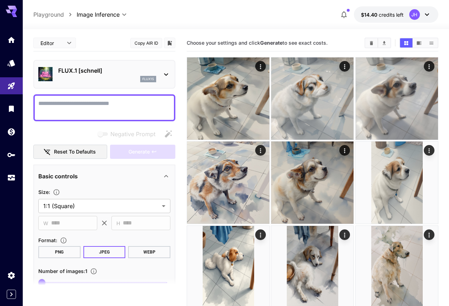
click at [74, 129] on div "Negative Prompt" at bounding box center [104, 134] width 142 height 14
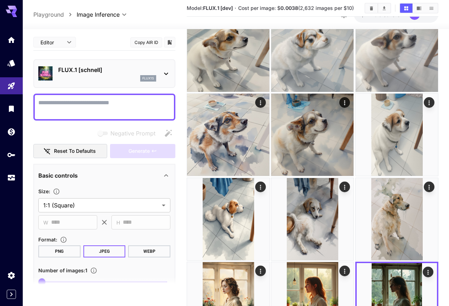
scroll to position [36, 0]
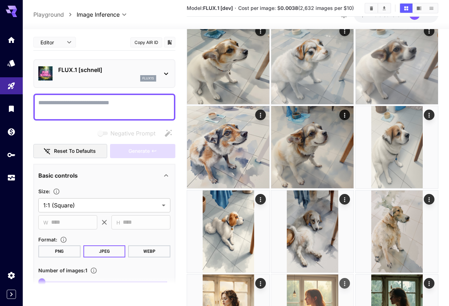
scroll to position [107, 0]
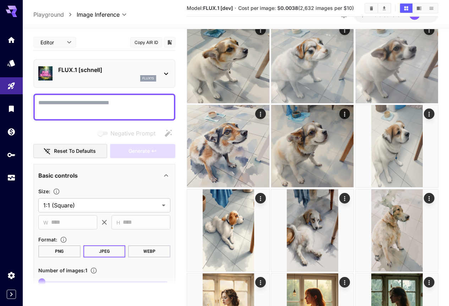
scroll to position [36, 0]
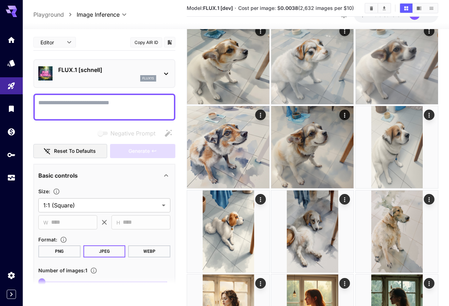
click at [75, 79] on div "flux1s" at bounding box center [107, 78] width 98 height 6
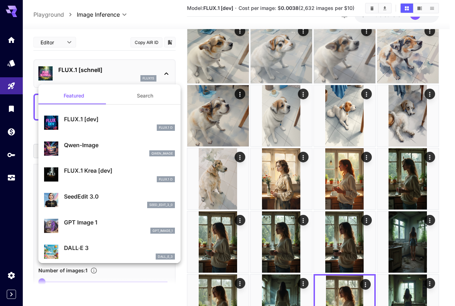
click at [139, 98] on button "Search" at bounding box center [144, 95] width 71 height 17
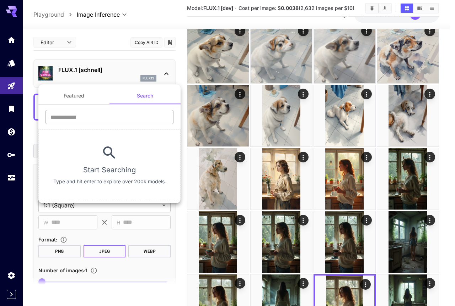
click at [121, 111] on input "text" at bounding box center [109, 117] width 128 height 14
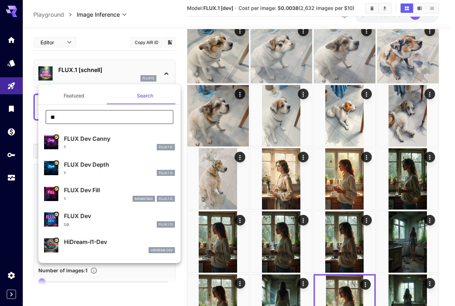
type input "**"
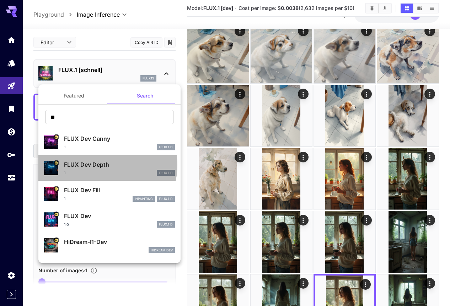
drag, startPoint x: 103, startPoint y: 165, endPoint x: 110, endPoint y: 168, distance: 8.1
click at [110, 168] on p "FLUX Dev Depth" at bounding box center [119, 165] width 111 height 9
type input "**"
type input "*"
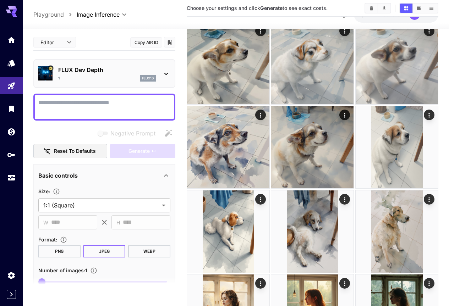
click at [115, 78] on div "1 flux1d" at bounding box center [107, 78] width 98 height 6
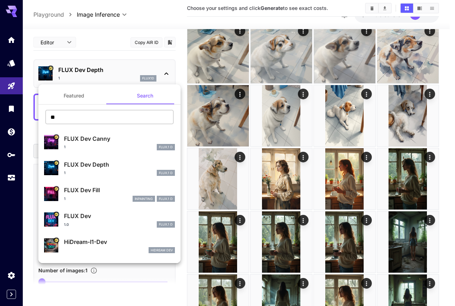
click at [120, 120] on input "**" at bounding box center [109, 117] width 128 height 14
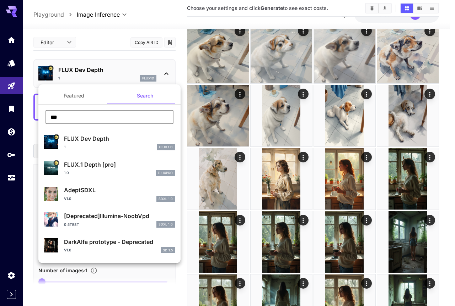
type input "***"
click at [114, 146] on div "1 FLUX.1 D" at bounding box center [119, 147] width 111 height 6
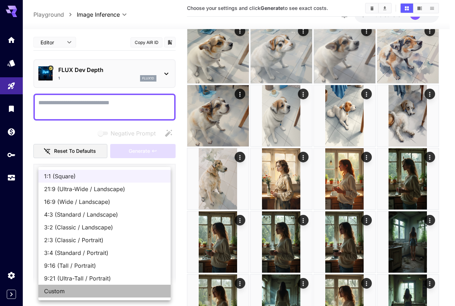
click at [67, 290] on span "Custom" at bounding box center [104, 291] width 121 height 9
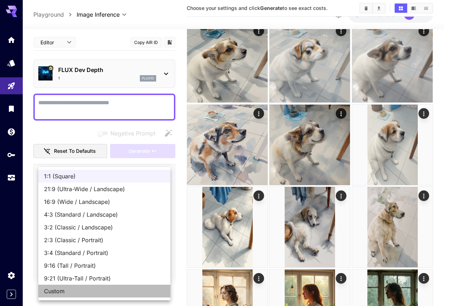
type input "******"
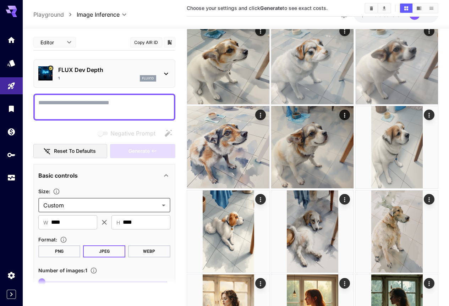
drag, startPoint x: 77, startPoint y: 222, endPoint x: 16, endPoint y: 217, distance: 61.6
type input "***"
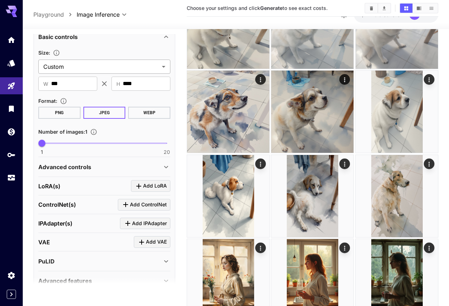
scroll to position [142, 0]
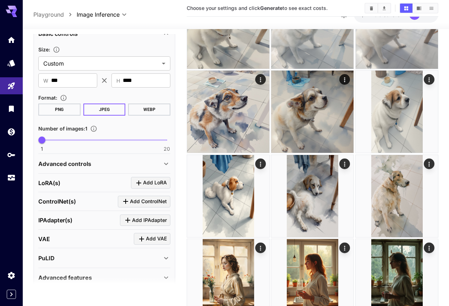
click at [106, 171] on div "Advanced controls" at bounding box center [104, 164] width 132 height 17
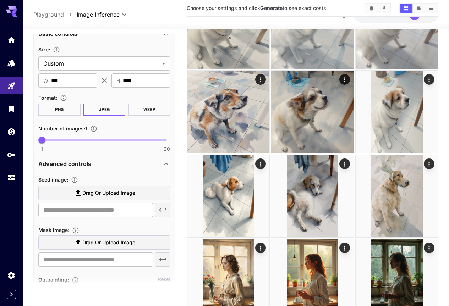
click at [105, 167] on div "Advanced controls" at bounding box center [100, 164] width 124 height 9
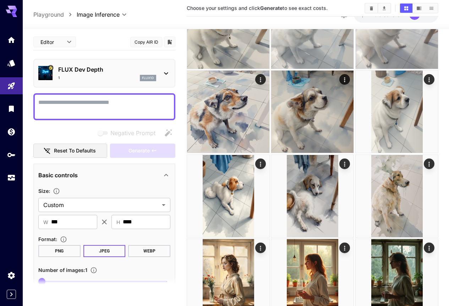
scroll to position [0, 0]
click at [98, 75] on div "FLUX Dev Depth 1 flux1d" at bounding box center [107, 74] width 98 height 16
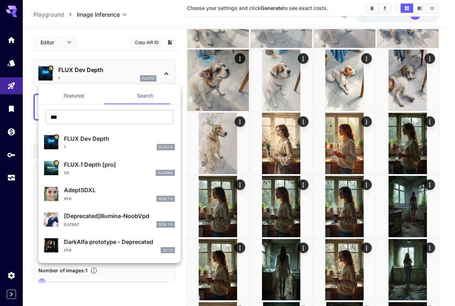
click at [78, 94] on button "Featured" at bounding box center [73, 95] width 71 height 17
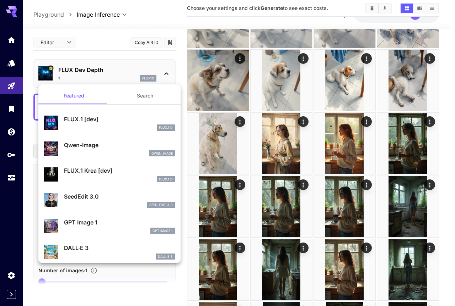
click at [87, 121] on p "FLUX.1 [dev]" at bounding box center [119, 119] width 111 height 9
type input "**"
type input "***"
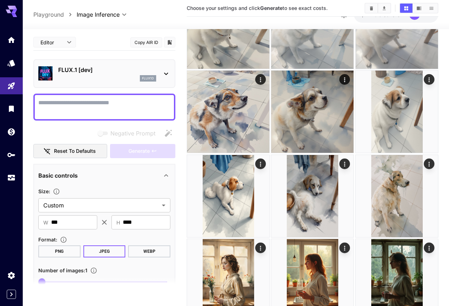
paste textarea "**********"
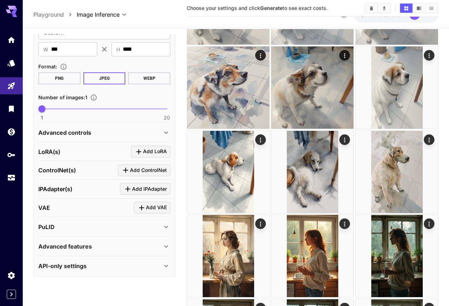
scroll to position [107, 0]
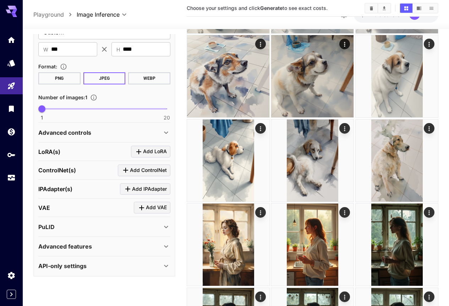
type textarea "**********"
click at [129, 170] on icon "Click to add ControlNet" at bounding box center [125, 170] width 9 height 9
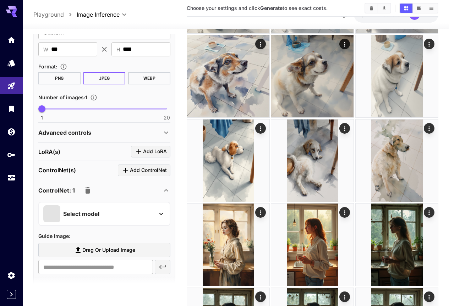
click at [98, 206] on div "Select model" at bounding box center [98, 214] width 111 height 17
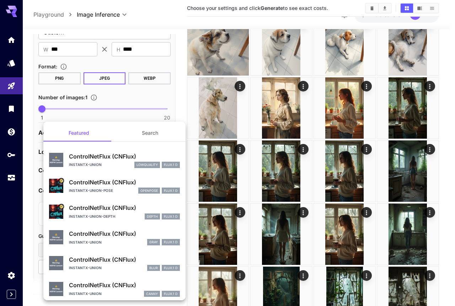
click at [88, 208] on p "ControlNetFlux (CNFlux)" at bounding box center [124, 208] width 111 height 9
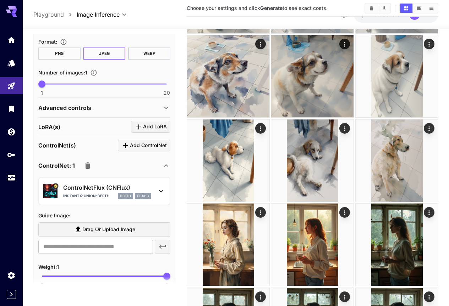
scroll to position [354, 0]
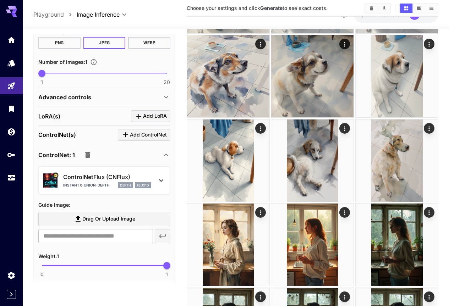
click at [94, 216] on span "Drag or upload image" at bounding box center [108, 219] width 53 height 9
click at [0, 0] on input "Drag or upload image" at bounding box center [0, 0] width 0 height 0
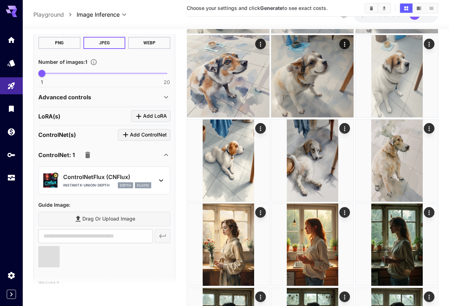
type input "**********"
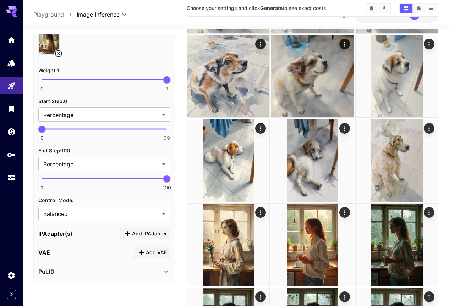
scroll to position [602, 0]
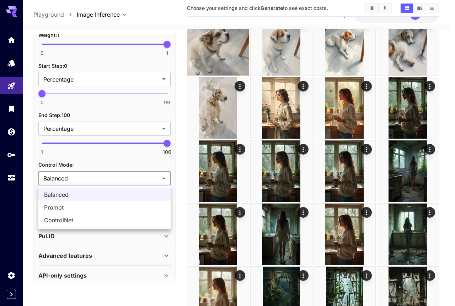
click at [89, 179] on div at bounding box center [227, 153] width 455 height 306
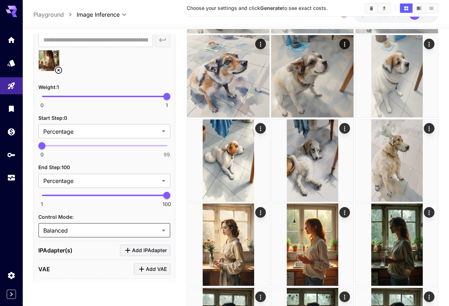
scroll to position [533, 0]
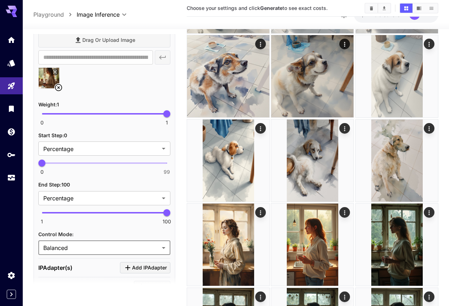
click at [87, 113] on span at bounding box center [104, 113] width 125 height 1
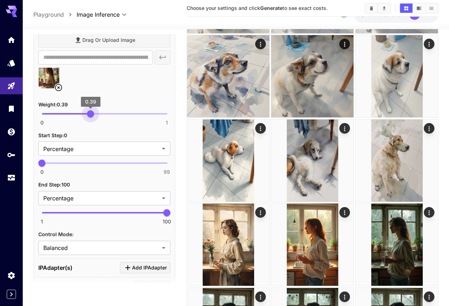
type input "***"
drag, startPoint x: 87, startPoint y: 113, endPoint x: 92, endPoint y: 113, distance: 5.3
click at [92, 113] on span "0.4" at bounding box center [91, 113] width 7 height 7
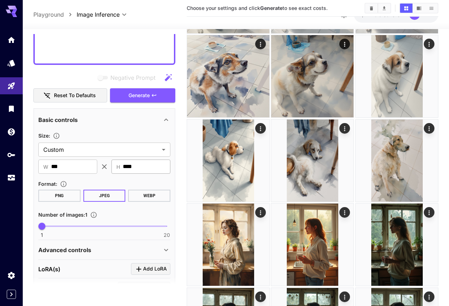
scroll to position [213, 0]
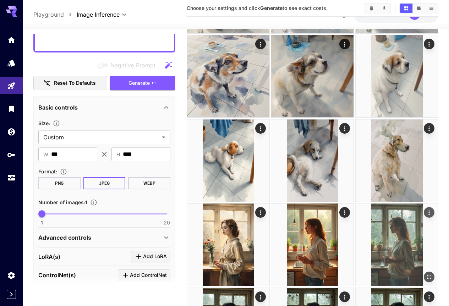
click at [146, 84] on span "Generate" at bounding box center [139, 83] width 21 height 9
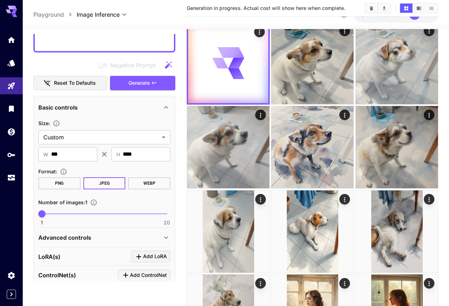
scroll to position [0, 0]
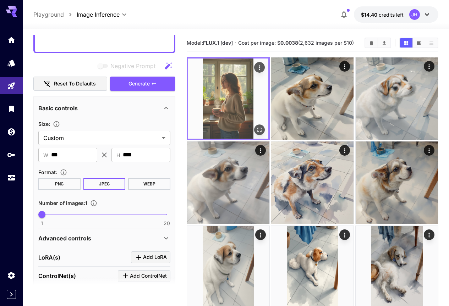
click at [256, 126] on icon "Open in fullscreen" at bounding box center [259, 129] width 7 height 7
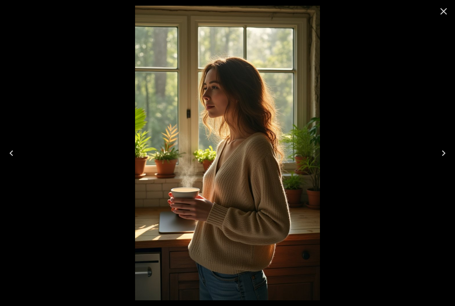
click at [445, 10] on icon "Close" at bounding box center [443, 11] width 7 height 7
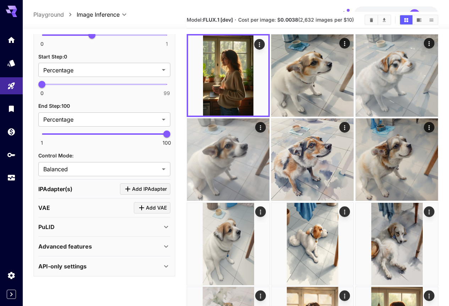
scroll to position [36, 0]
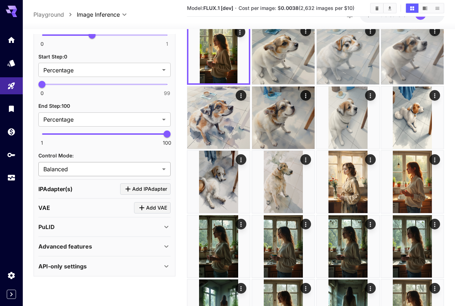
click at [89, 169] on body "**********" at bounding box center [227, 280] width 455 height 633
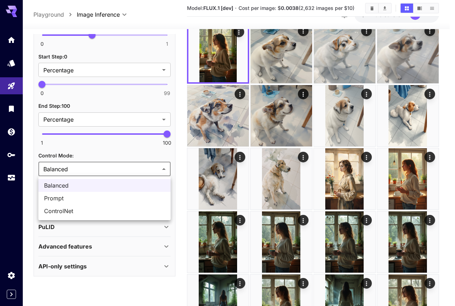
click at [82, 200] on span "Prompt" at bounding box center [104, 198] width 121 height 9
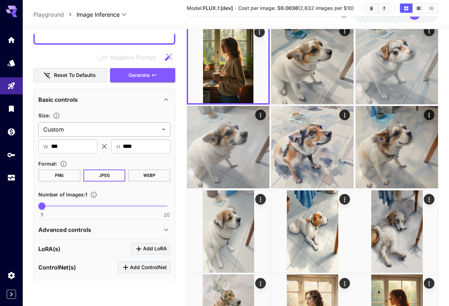
scroll to position [185, 0]
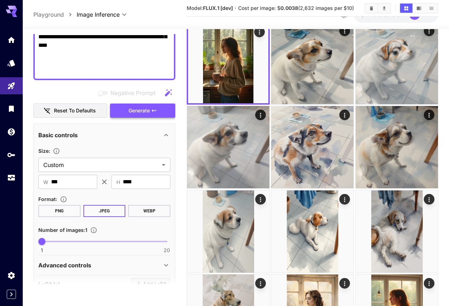
click at [139, 110] on span "Generate" at bounding box center [139, 111] width 21 height 9
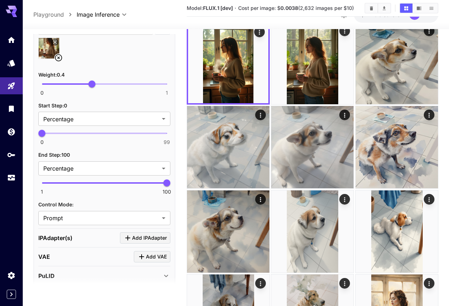
scroll to position [612, 0]
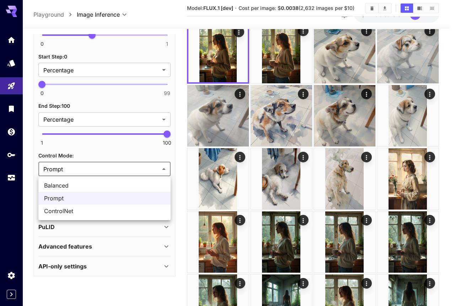
click at [114, 163] on body "**********" at bounding box center [227, 276] width 455 height 625
click at [89, 208] on span "ControlNet" at bounding box center [104, 211] width 121 height 9
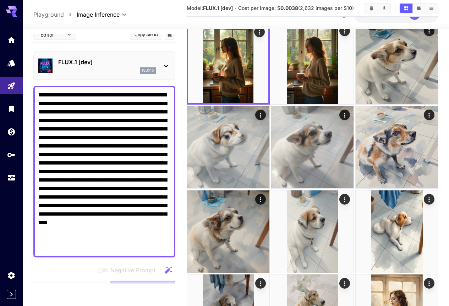
scroll to position [43, 0]
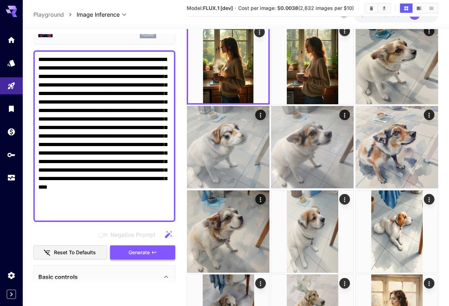
click at [145, 254] on span "Generate" at bounding box center [139, 253] width 21 height 9
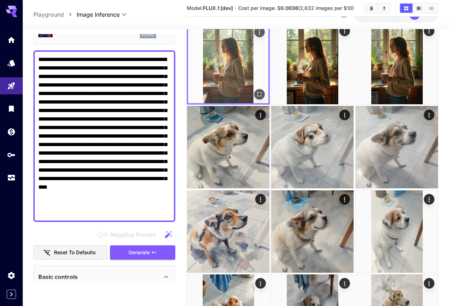
click at [256, 91] on icon "Open in fullscreen" at bounding box center [259, 94] width 7 height 7
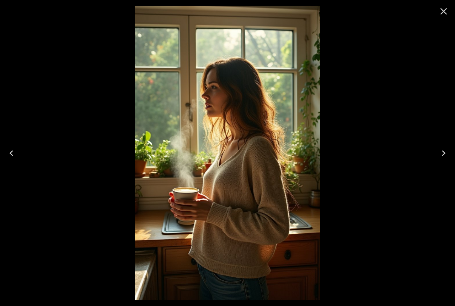
click at [446, 8] on icon "Close" at bounding box center [443, 11] width 11 height 11
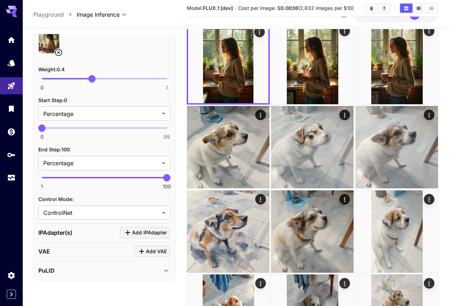
scroll to position [568, 0]
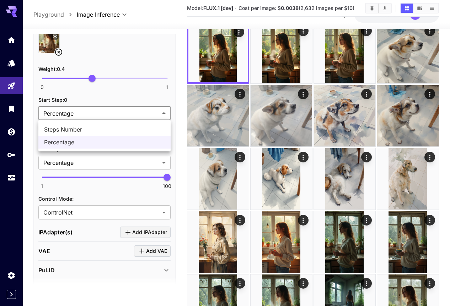
click at [119, 96] on div at bounding box center [227, 153] width 455 height 306
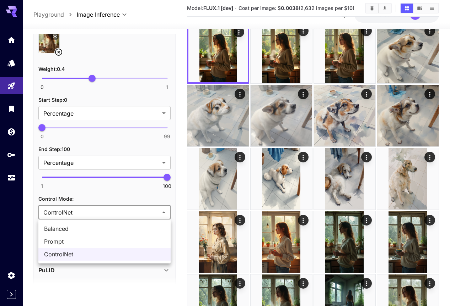
click at [90, 230] on span "Balanced" at bounding box center [104, 229] width 121 height 9
type input "********"
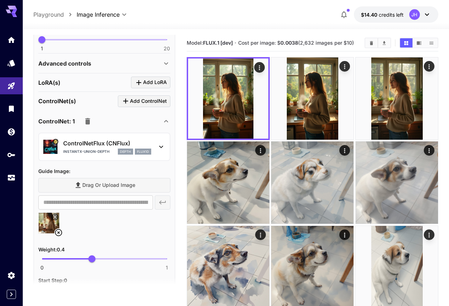
scroll to position [391, 0]
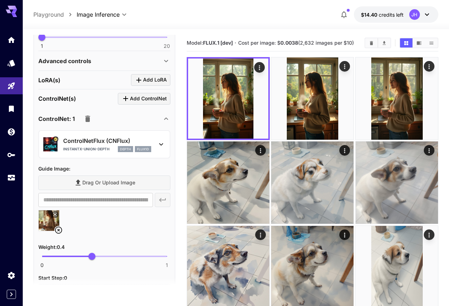
click at [97, 59] on div "Advanced controls" at bounding box center [100, 61] width 124 height 9
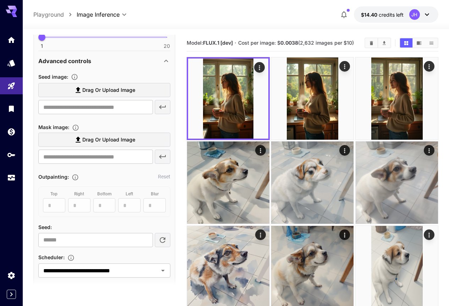
click at [97, 59] on div "Advanced controls" at bounding box center [100, 61] width 124 height 9
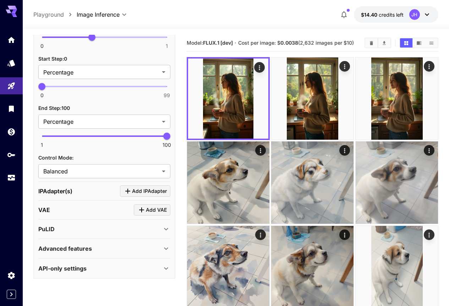
scroll to position [612, 0]
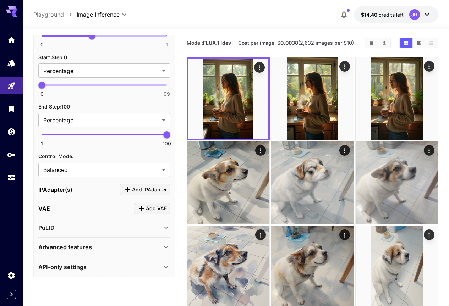
click at [137, 195] on button "Add IPAdapter" at bounding box center [145, 190] width 50 height 12
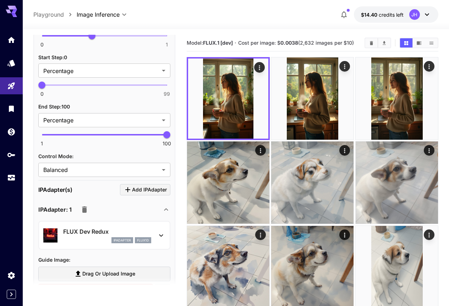
scroll to position [647, 0]
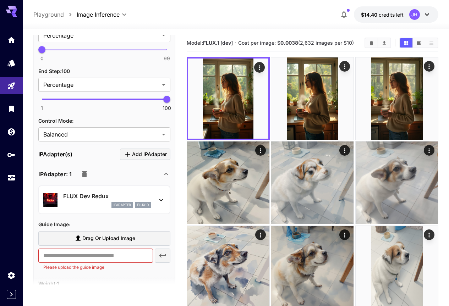
click at [103, 199] on p "FLUX Dev Redux" at bounding box center [107, 196] width 88 height 9
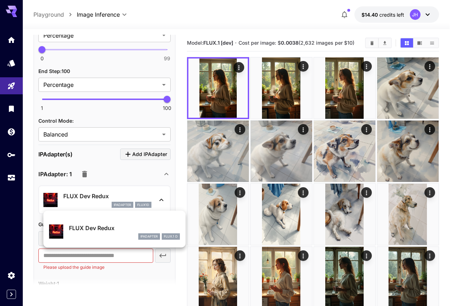
click at [103, 199] on div at bounding box center [227, 153] width 455 height 306
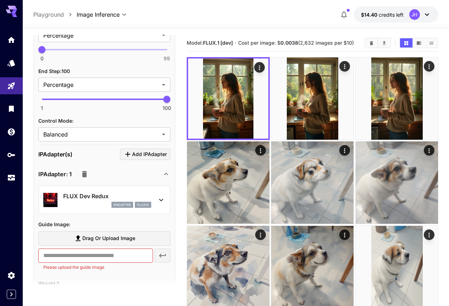
scroll to position [683, 0]
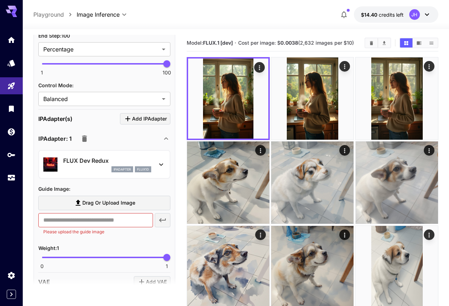
click at [85, 137] on icon "button" at bounding box center [84, 139] width 5 height 6
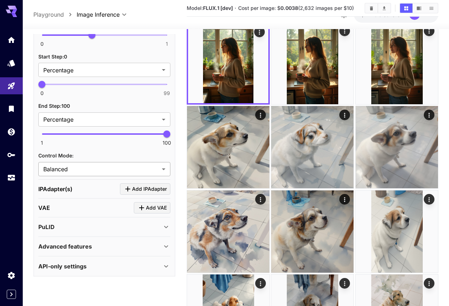
scroll to position [71, 0]
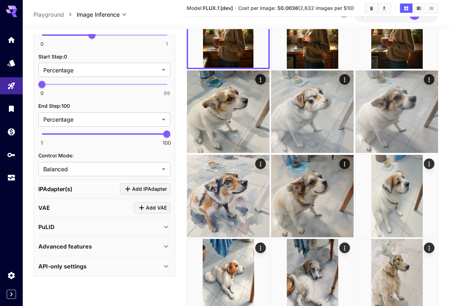
click at [87, 244] on p "Advanced features" at bounding box center [65, 247] width 54 height 9
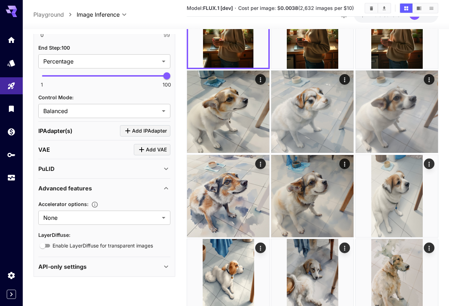
scroll to position [670, 0]
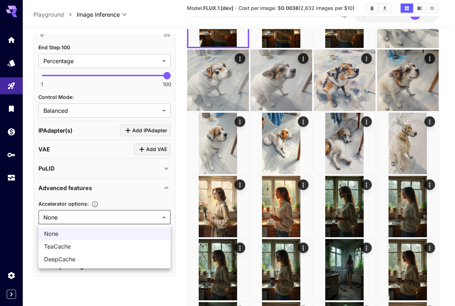
click at [92, 217] on div at bounding box center [227, 153] width 455 height 306
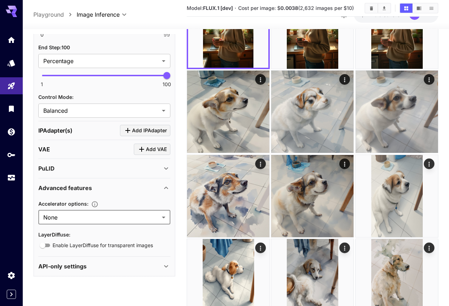
click at [88, 184] on p "Advanced features" at bounding box center [65, 188] width 54 height 9
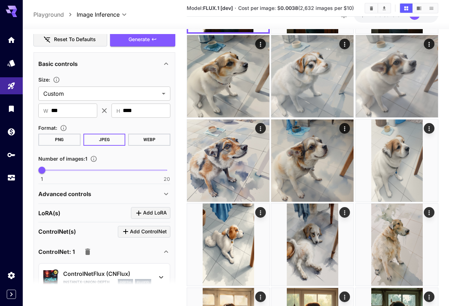
scroll to position [256, 0]
click at [88, 193] on p "Advanced controls" at bounding box center [64, 194] width 53 height 9
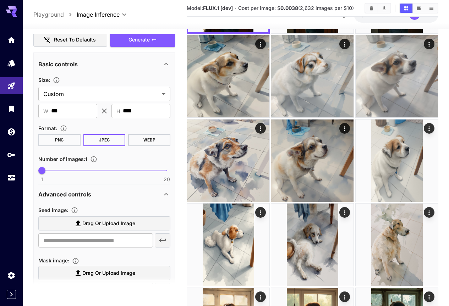
click at [88, 193] on p "Advanced controls" at bounding box center [64, 194] width 53 height 9
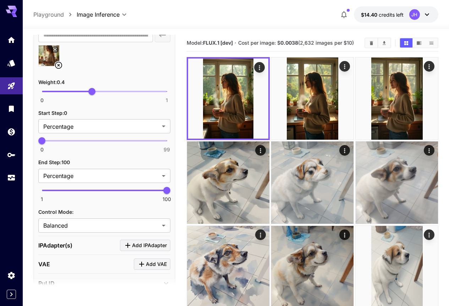
scroll to position [568, 0]
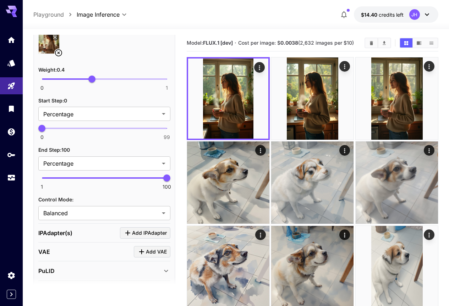
click at [104, 179] on span at bounding box center [104, 178] width 125 height 1
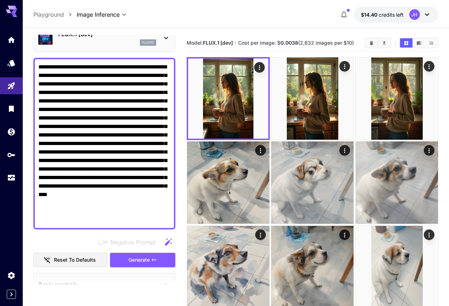
scroll to position [36, 0]
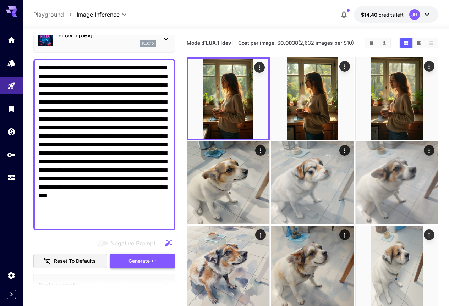
click at [136, 259] on span "Generate" at bounding box center [139, 261] width 21 height 9
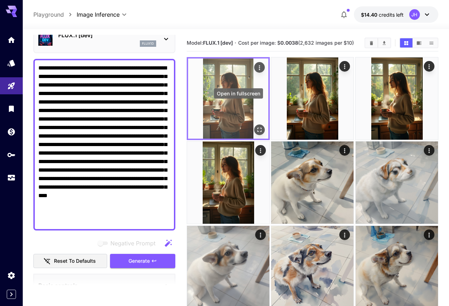
click at [254, 125] on button "Open in fullscreen" at bounding box center [259, 130] width 11 height 11
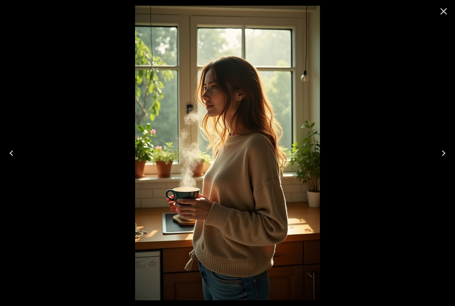
click at [443, 10] on icon "Close" at bounding box center [443, 11] width 11 height 11
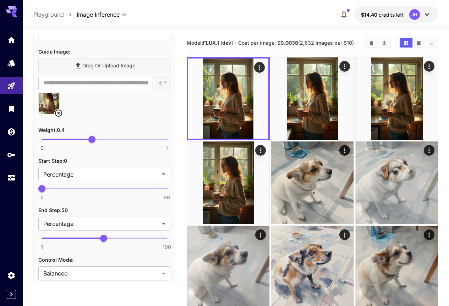
scroll to position [568, 0]
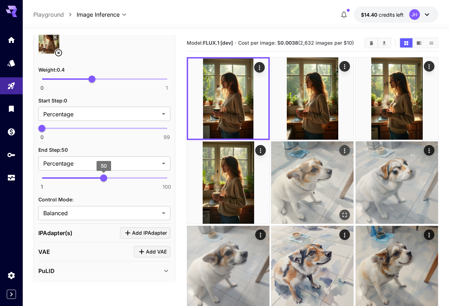
type input "***"
drag, startPoint x: 105, startPoint y: 178, endPoint x: 196, endPoint y: 181, distance: 90.3
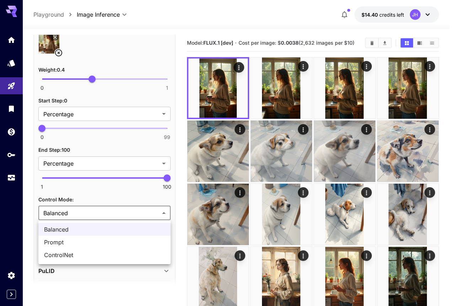
click at [96, 211] on div at bounding box center [227, 153] width 455 height 306
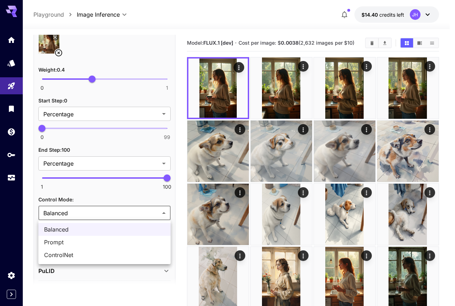
click at [83, 245] on span "Prompt" at bounding box center [104, 242] width 121 height 9
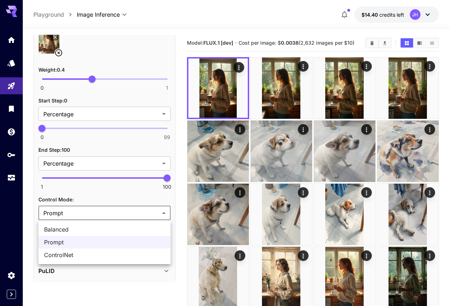
click at [90, 228] on span "Balanced" at bounding box center [104, 230] width 121 height 9
type input "********"
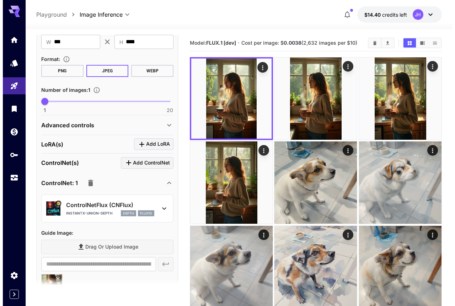
scroll to position [320, 0]
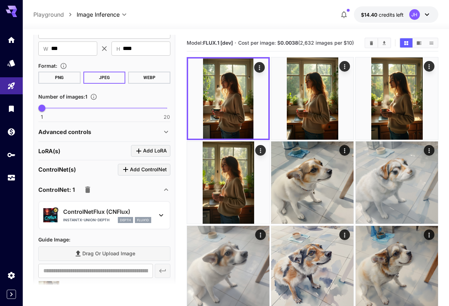
click at [118, 210] on p "ControlNetFlux (CNFlux)" at bounding box center [107, 212] width 88 height 9
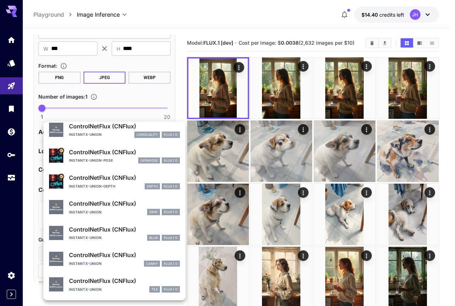
scroll to position [0, 0]
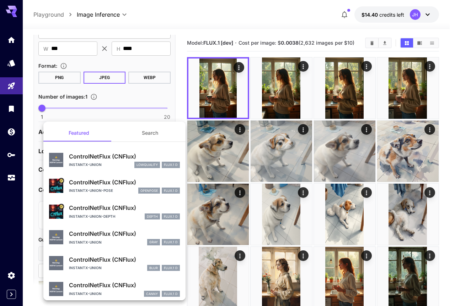
click at [147, 130] on button "Search" at bounding box center [149, 133] width 71 height 17
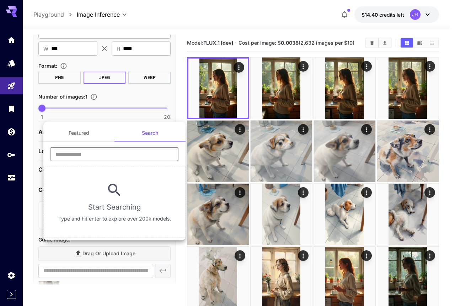
click at [130, 152] on input "text" at bounding box center [114, 154] width 128 height 14
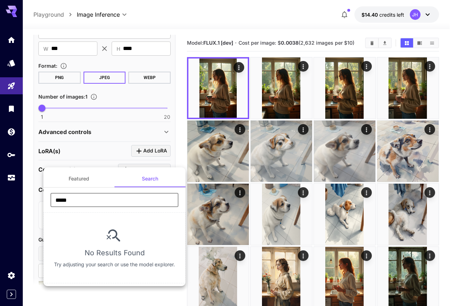
type input "*****"
click at [83, 181] on button "Featured" at bounding box center [78, 178] width 71 height 17
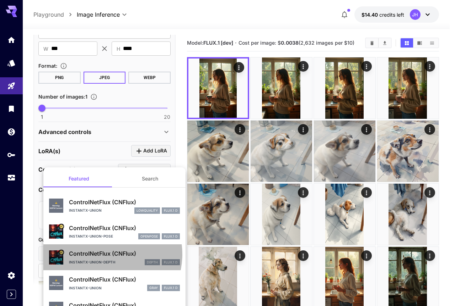
click at [106, 255] on p "ControlNetFlux (CNFlux)" at bounding box center [124, 254] width 111 height 9
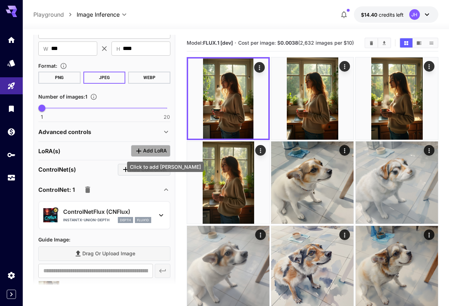
click at [149, 146] on button "Add LoRA" at bounding box center [150, 151] width 39 height 12
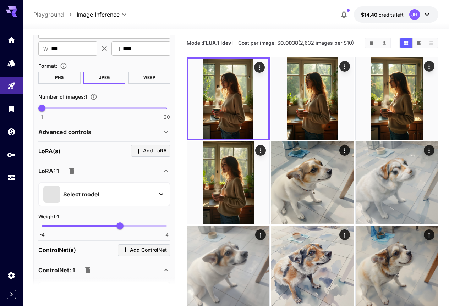
click at [112, 192] on div "Select model" at bounding box center [98, 194] width 111 height 17
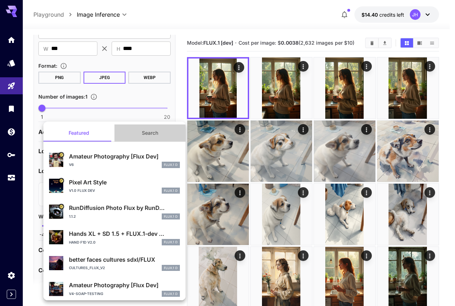
click at [147, 132] on button "Search" at bounding box center [149, 133] width 71 height 17
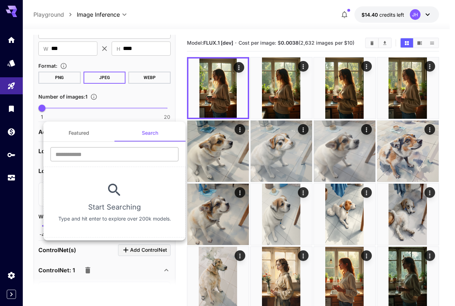
click at [129, 152] on input "text" at bounding box center [114, 154] width 128 height 14
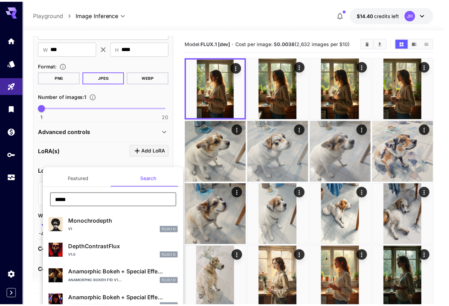
scroll to position [24, 0]
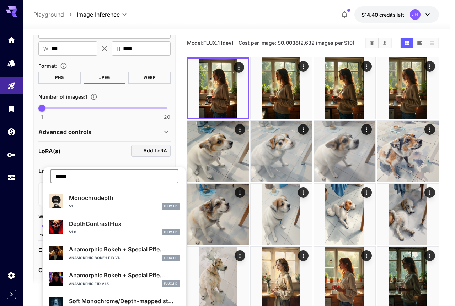
type input "*****"
click at [91, 302] on p "Soft Monochrome/Depth-mapped st..." at bounding box center [124, 301] width 111 height 9
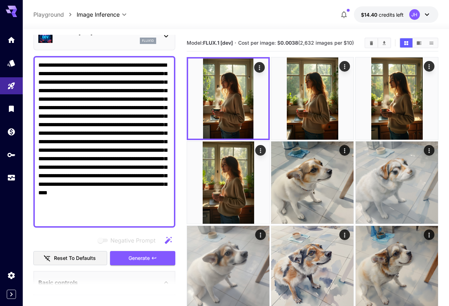
scroll to position [71, 0]
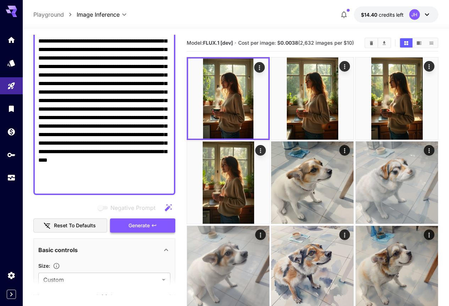
click at [135, 225] on span "Generate" at bounding box center [139, 226] width 21 height 9
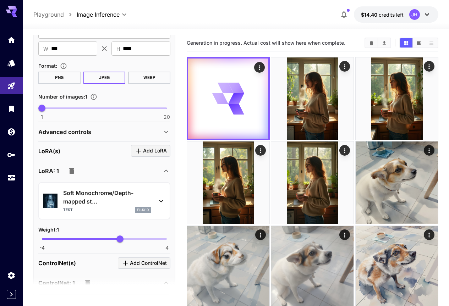
scroll to position [355, 0]
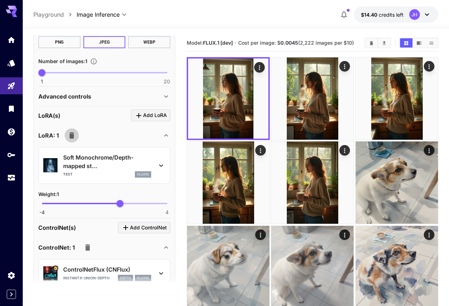
click at [75, 134] on icon "button" at bounding box center [71, 135] width 9 height 9
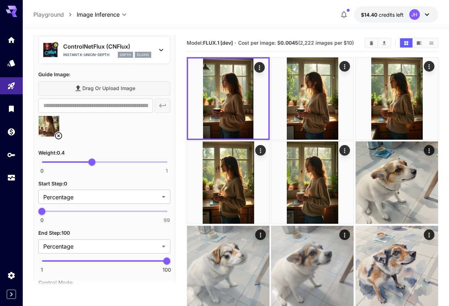
scroll to position [497, 0]
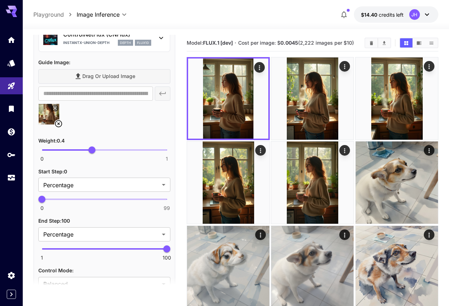
click at [72, 150] on span at bounding box center [67, 150] width 50 height 1
drag, startPoint x: 72, startPoint y: 150, endPoint x: 66, endPoint y: 150, distance: 5.7
click at [66, 150] on span "0.2" at bounding box center [66, 150] width 7 height 7
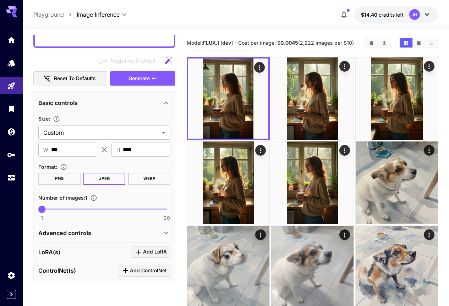
scroll to position [107, 0]
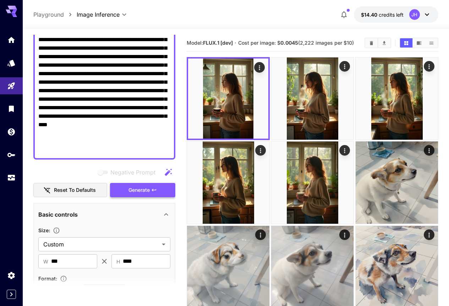
click at [139, 188] on span "Generate" at bounding box center [139, 190] width 21 height 9
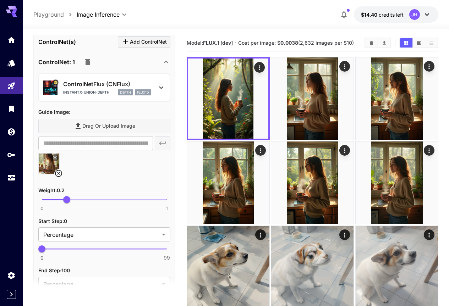
scroll to position [462, 0]
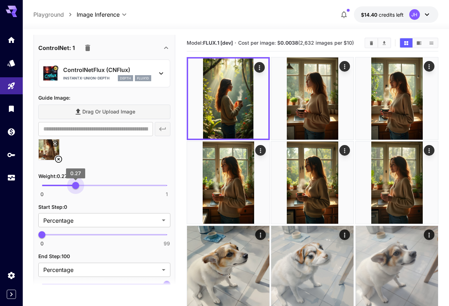
click at [75, 184] on span "0 1 0.27" at bounding box center [104, 185] width 125 height 11
drag, startPoint x: 75, startPoint y: 185, endPoint x: 80, endPoint y: 185, distance: 5.0
click at [80, 185] on span "0.31" at bounding box center [80, 185] width 7 height 7
click at [79, 185] on span "0.3" at bounding box center [79, 185] width 7 height 7
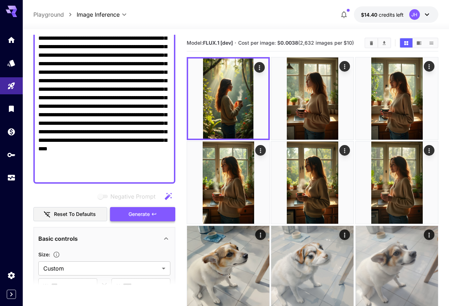
scroll to position [107, 0]
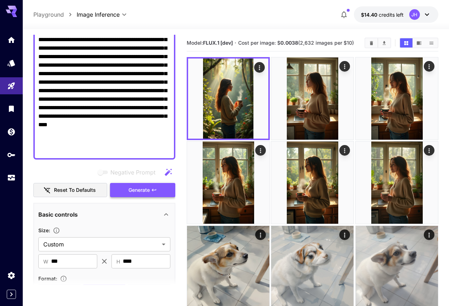
click at [134, 191] on span "Generate" at bounding box center [139, 190] width 21 height 9
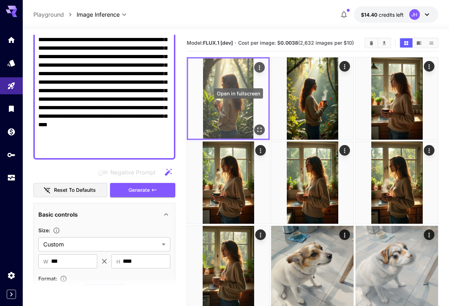
click at [256, 126] on icon "Open in fullscreen" at bounding box center [259, 129] width 7 height 7
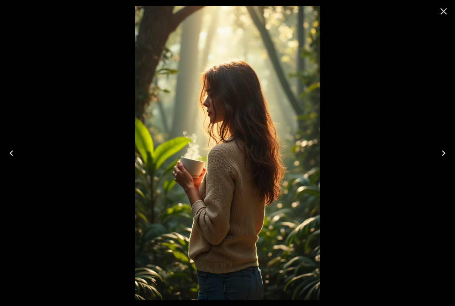
drag, startPoint x: 445, startPoint y: 11, endPoint x: 343, endPoint y: 50, distance: 108.6
click at [445, 11] on icon "Close" at bounding box center [443, 11] width 11 height 11
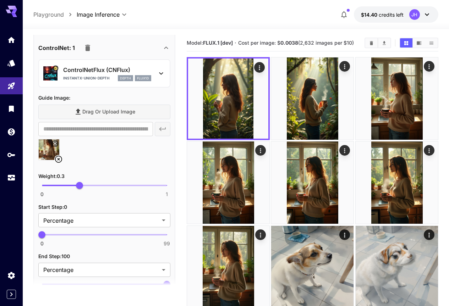
scroll to position [497, 0]
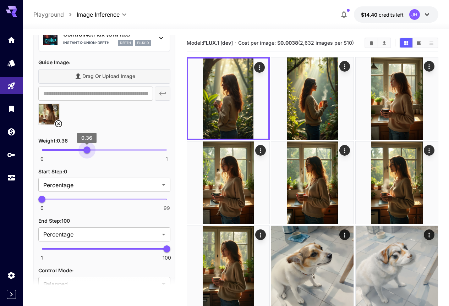
type input "****"
click at [85, 150] on span "0.35" at bounding box center [85, 150] width 7 height 7
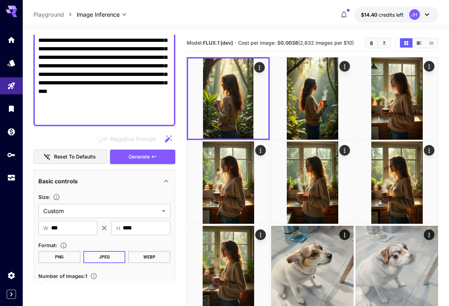
scroll to position [142, 0]
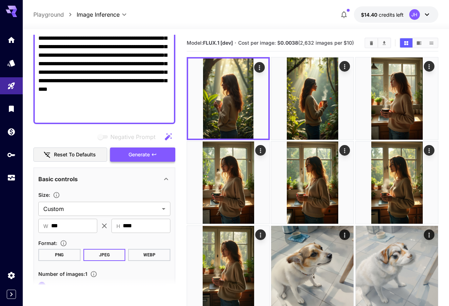
click at [136, 157] on span "Generate" at bounding box center [139, 155] width 21 height 9
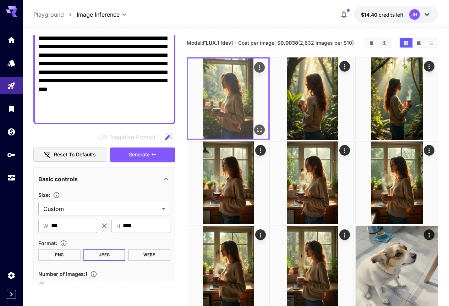
click at [256, 126] on icon "Open in fullscreen" at bounding box center [259, 129] width 7 height 7
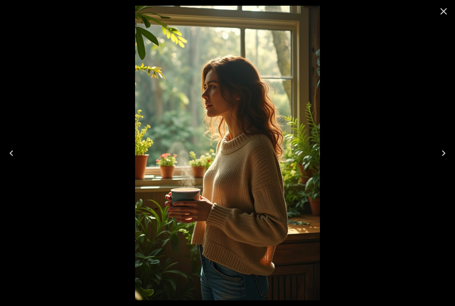
click at [442, 5] on button "Close" at bounding box center [443, 11] width 17 height 17
